Goal: Information Seeking & Learning: Learn about a topic

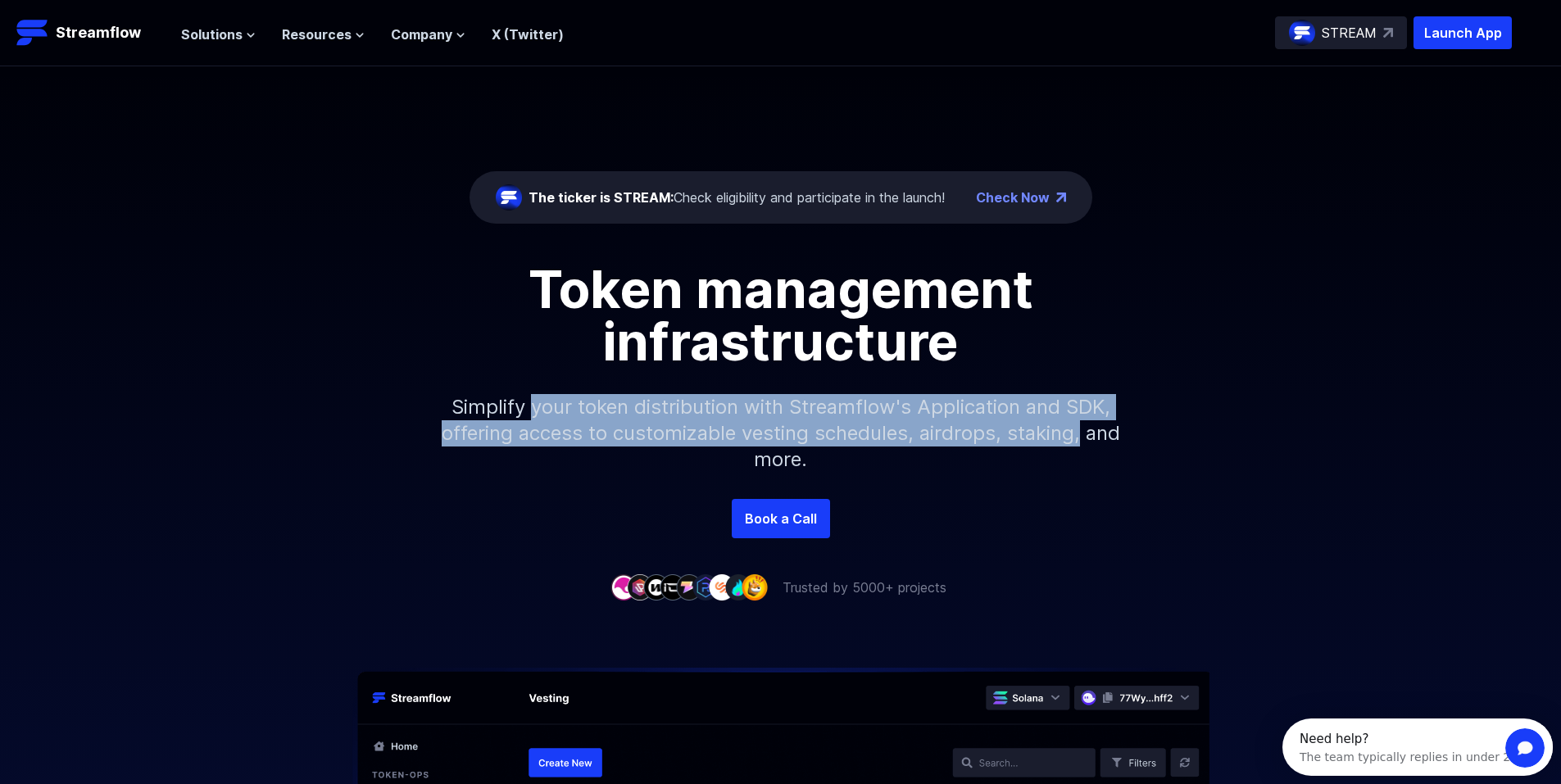
drag, startPoint x: 533, startPoint y: 406, endPoint x: 1104, endPoint y: 443, distance: 572.2
click at [1104, 443] on p "Simplify your token distribution with Streamflow's Application and SDK, offerin…" at bounding box center [781, 433] width 705 height 131
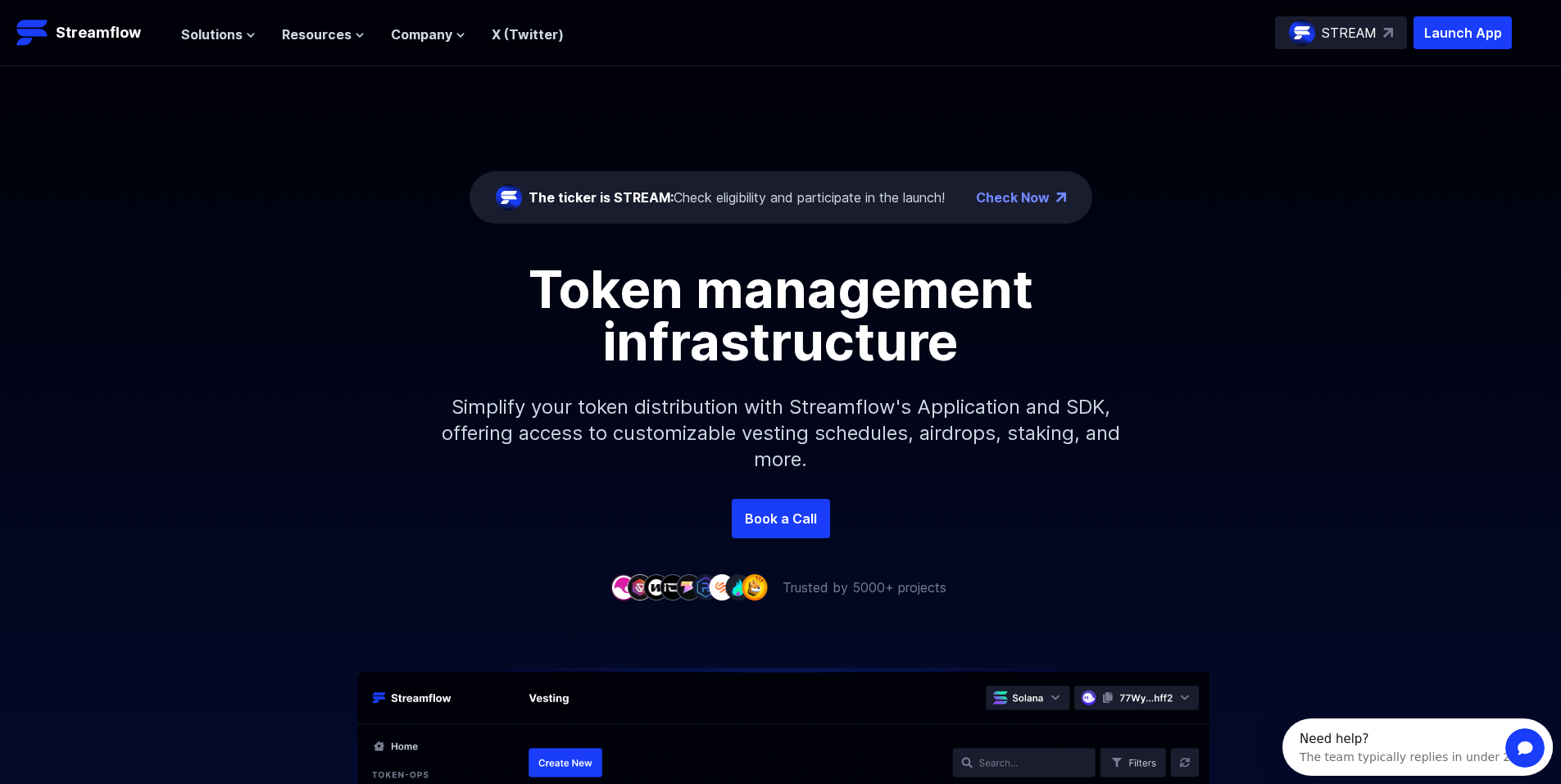
drag, startPoint x: 1104, startPoint y: 443, endPoint x: 1032, endPoint y: 490, distance: 86.0
click at [1032, 490] on p "Simplify your token distribution with Streamflow's Application and SDK, offerin…" at bounding box center [781, 433] width 705 height 131
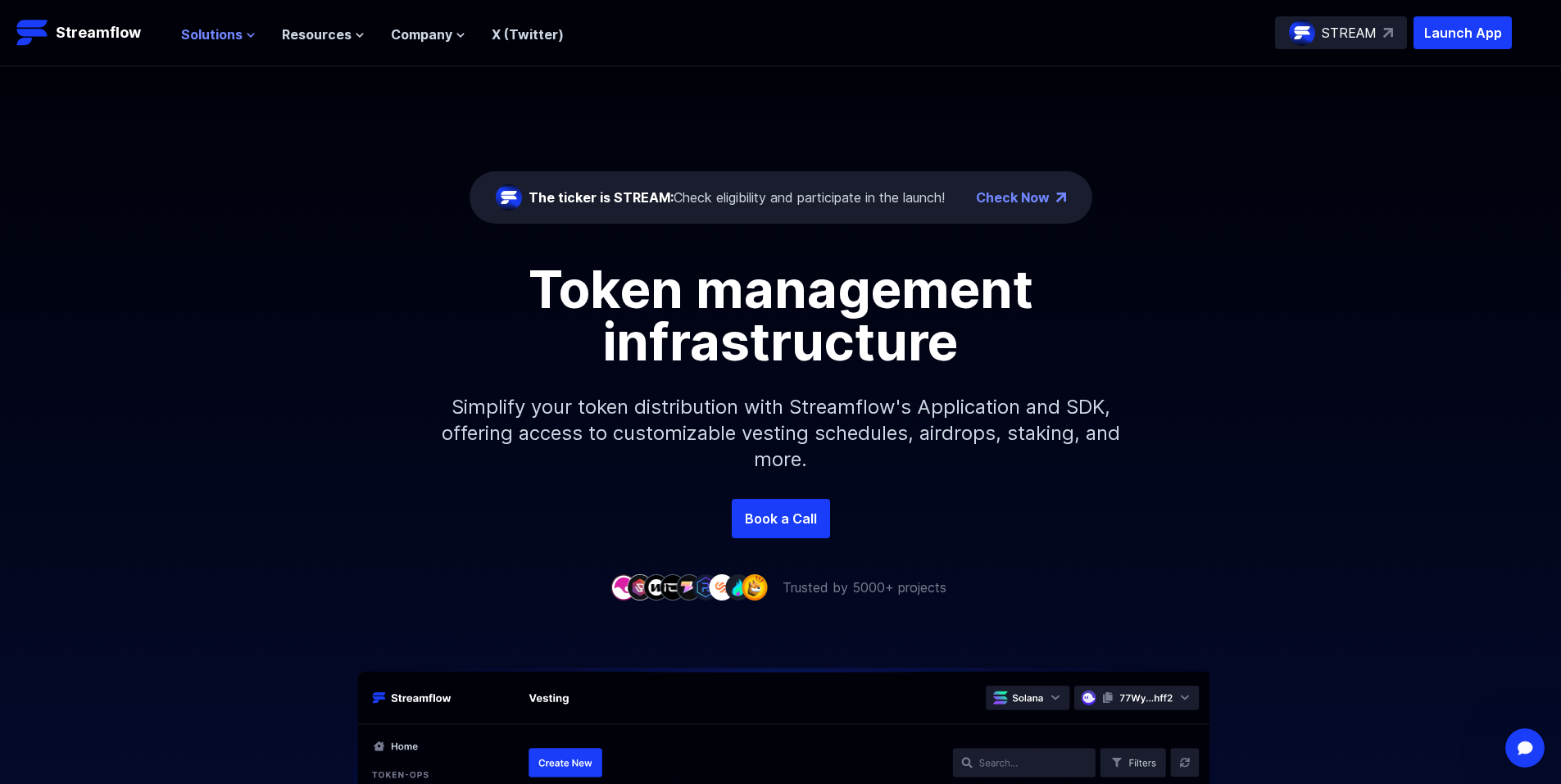
click at [231, 32] on span "Solutions" at bounding box center [212, 34] width 62 height 20
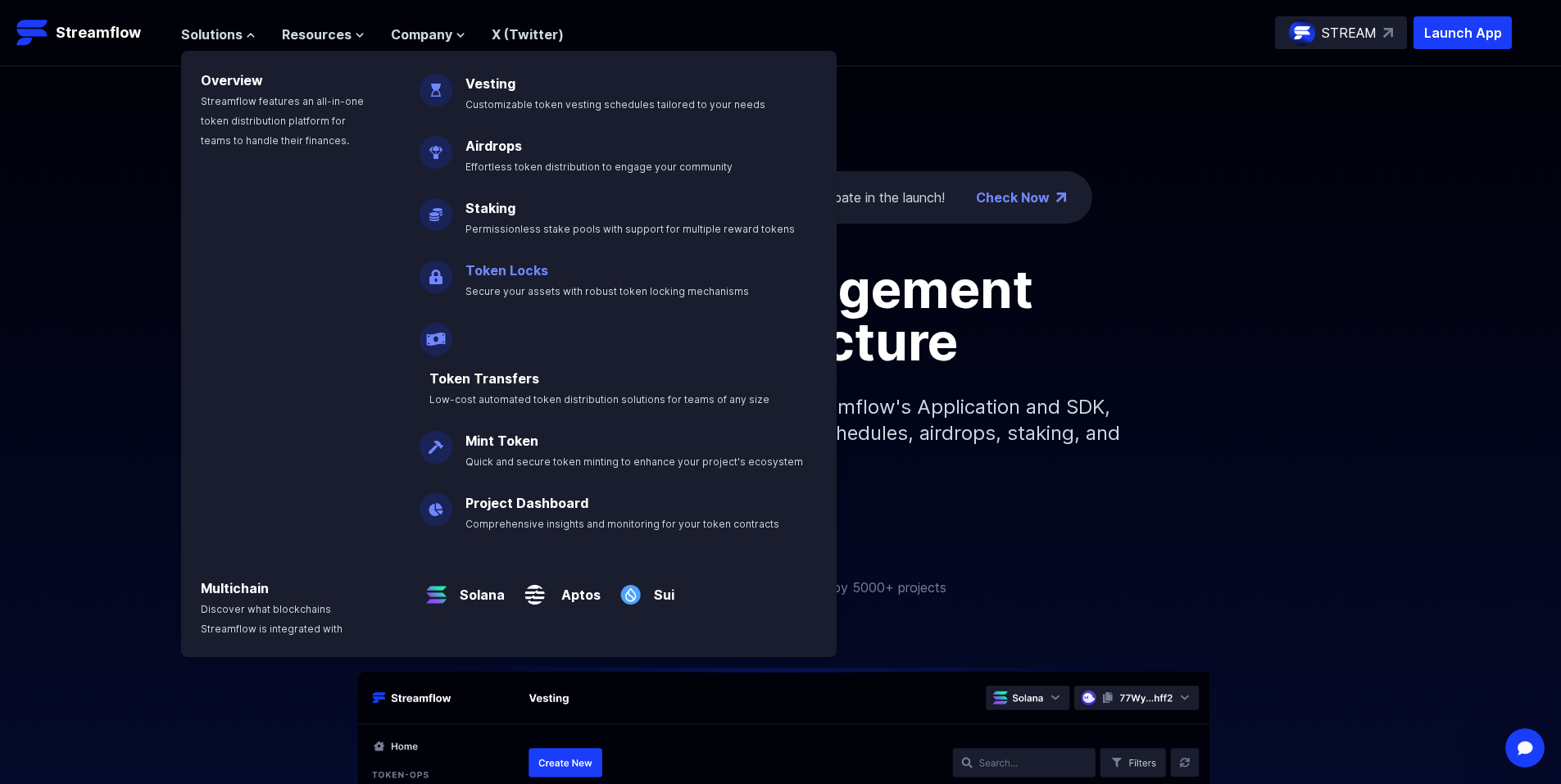
click at [499, 268] on link "Token Locks" at bounding box center [506, 270] width 83 height 16
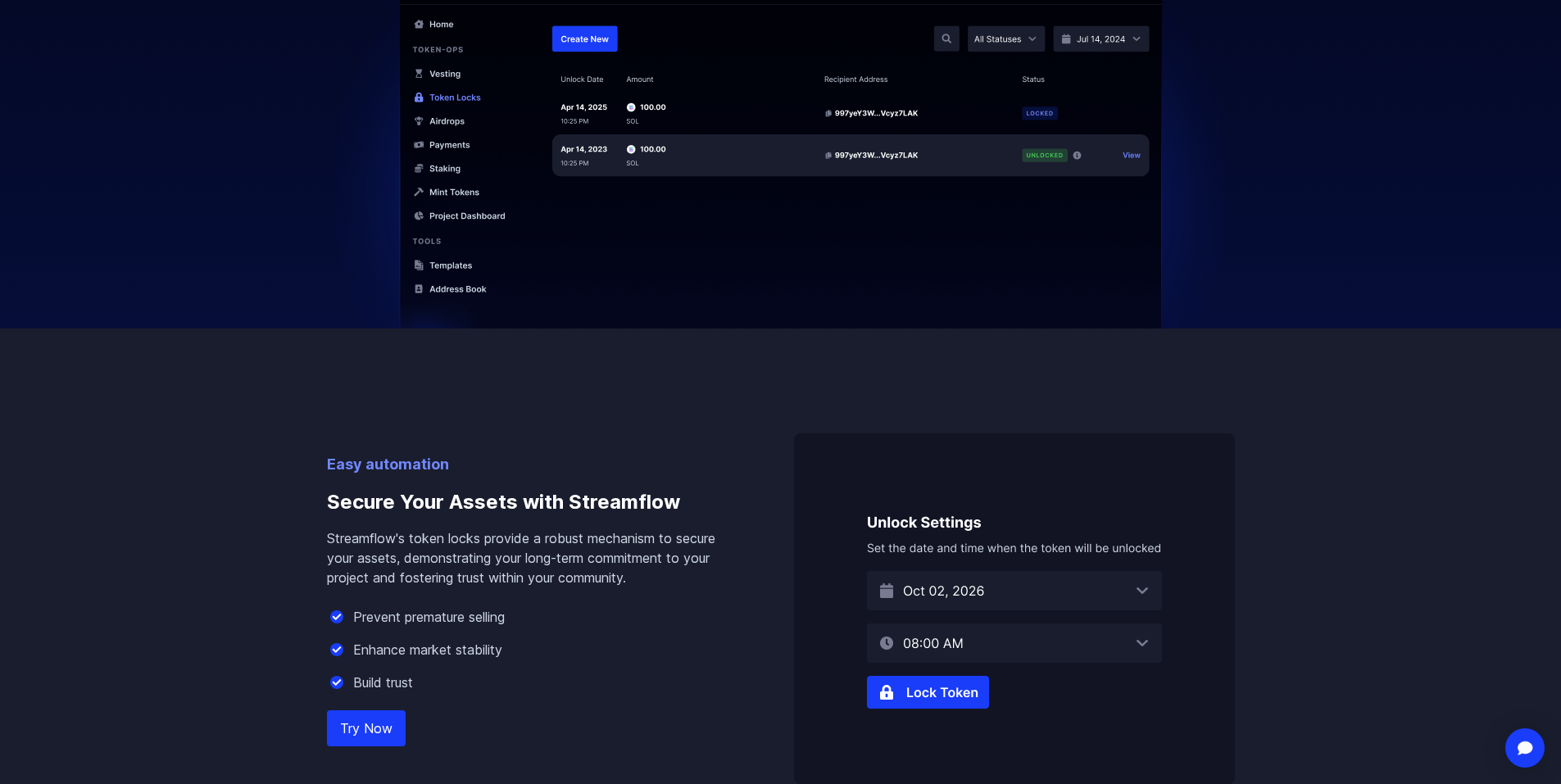
scroll to position [737, 0]
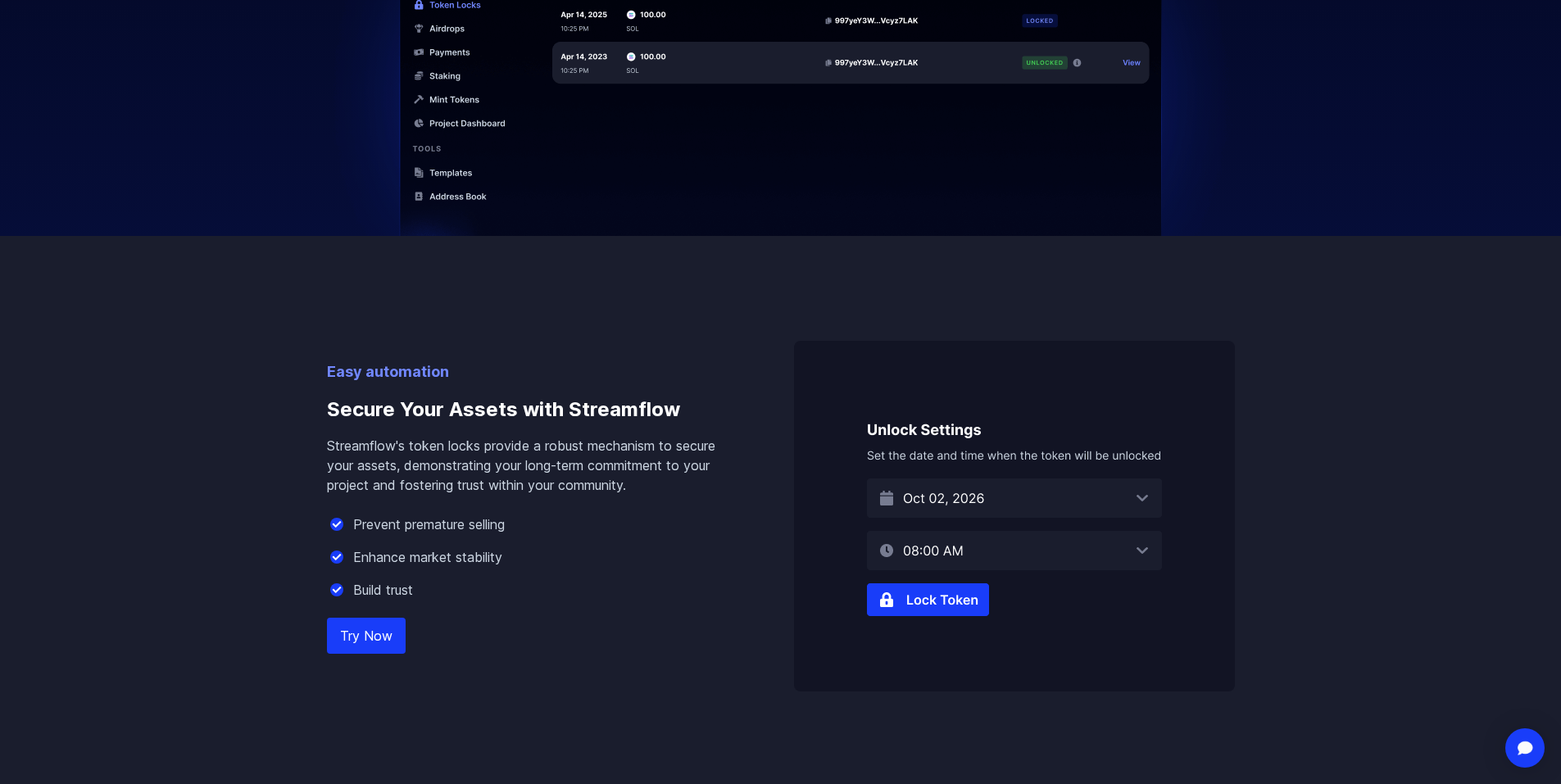
click at [919, 600] on img at bounding box center [1015, 516] width 441 height 351
click at [881, 602] on img at bounding box center [1015, 516] width 441 height 351
click at [381, 630] on link "Try Now" at bounding box center [366, 636] width 79 height 36
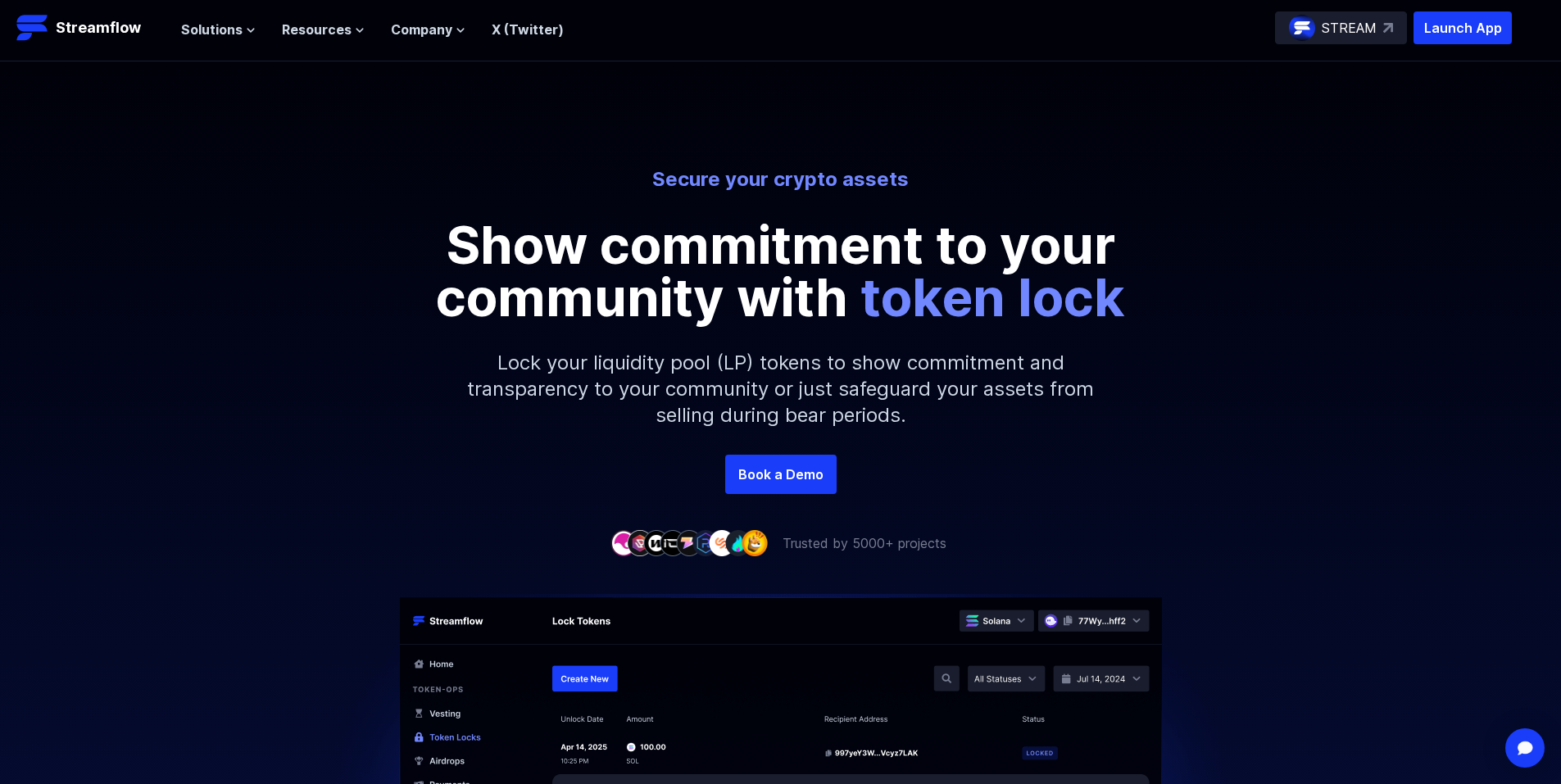
scroll to position [0, 0]
